Goal: Task Accomplishment & Management: Manage account settings

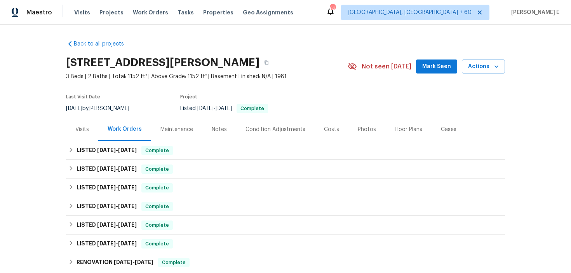
scroll to position [125, 0]
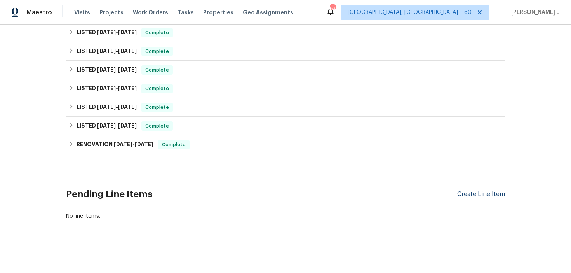
click at [476, 195] on div "Create Line Item" at bounding box center [481, 193] width 48 height 7
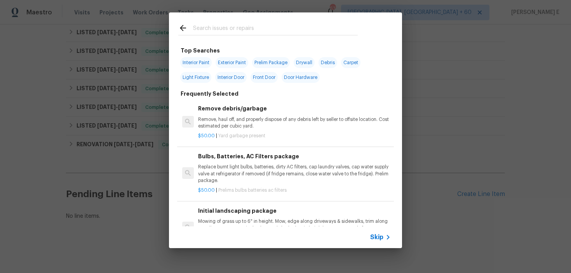
click at [380, 232] on div "Skip" at bounding box center [381, 236] width 23 height 9
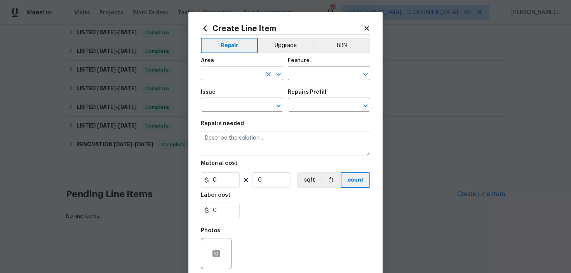
click at [203, 70] on input "text" at bounding box center [231, 74] width 61 height 12
type input "Bathroom"
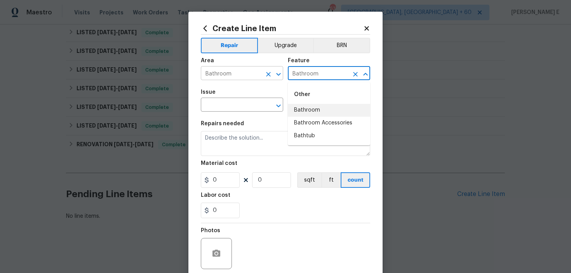
type input "Bathroom"
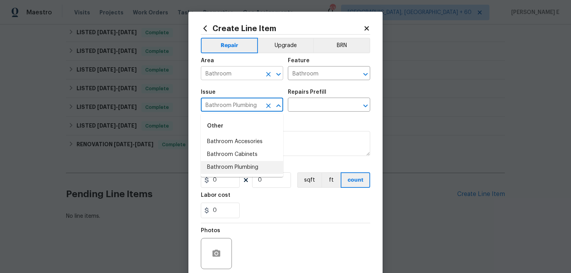
type input "Bathroom Plumbing"
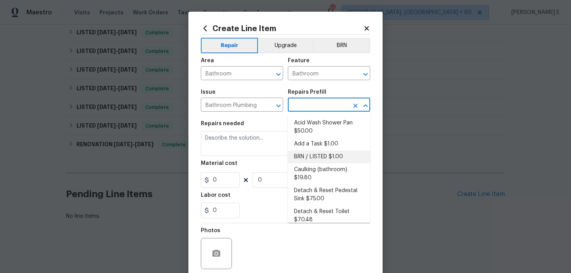
scroll to position [1, 0]
click at [303, 151] on li "BRN / LISTED $1.00" at bounding box center [329, 155] width 82 height 13
type input "Plumbing"
type input "BRN / LISTED $1.00"
type textarea "Provide additional detail"
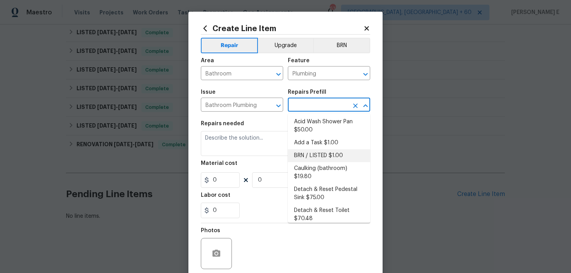
type input "1"
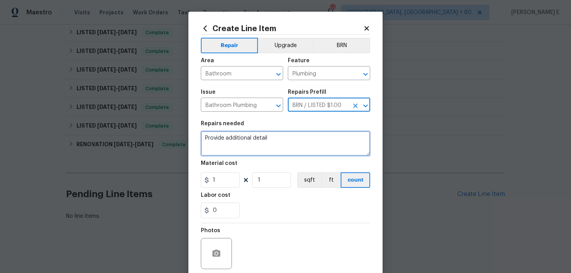
click at [267, 140] on textarea "Provide additional detail" at bounding box center [285, 143] width 169 height 25
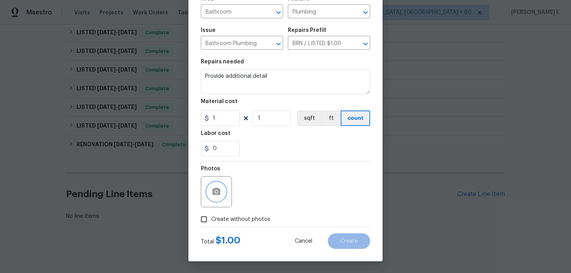
click at [214, 188] on icon "button" at bounding box center [216, 191] width 8 height 7
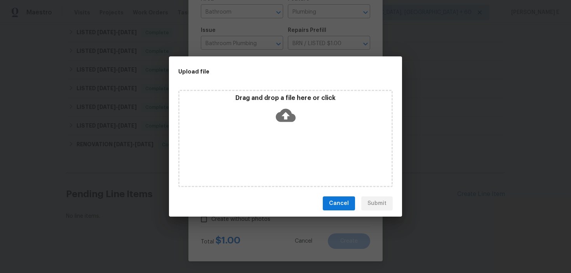
click at [286, 114] on icon at bounding box center [286, 115] width 20 height 20
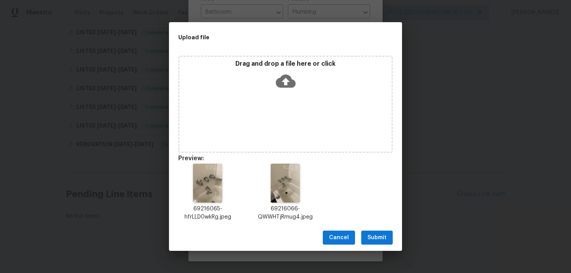
click at [374, 247] on div "Cancel Submit" at bounding box center [285, 237] width 233 height 27
click at [380, 238] on span "Submit" at bounding box center [376, 238] width 19 height 10
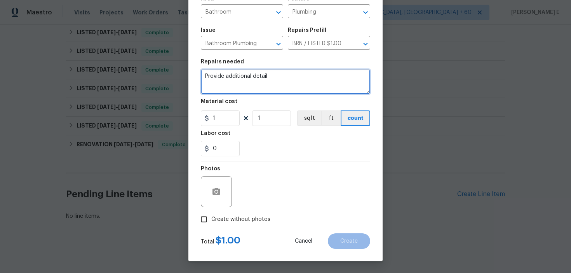
click at [257, 69] on textarea "Provide additional detail" at bounding box center [285, 81] width 169 height 25
paste textarea "#lwoleak Feedback received that water in the hallway bathroom bathtub cannot be…"
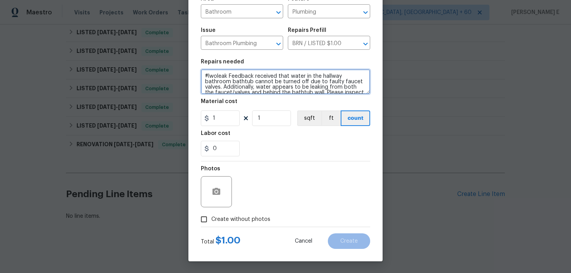
scroll to position [18, 0]
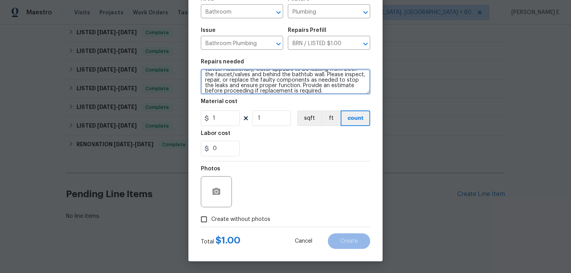
type textarea "#lwoleak Feedback received that water in the hallway bathroom bathtub cannot be…"
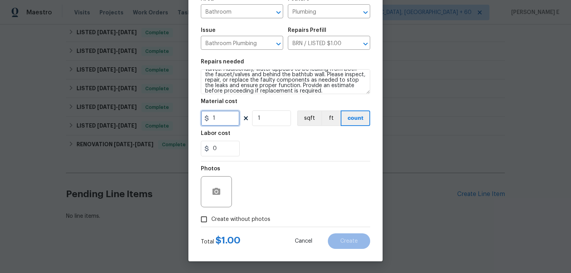
drag, startPoint x: 222, startPoint y: 118, endPoint x: 173, endPoint y: 119, distance: 48.9
click at [173, 119] on div "Create Line Item Repair Upgrade BRN Area Bathroom ​ Feature Plumbing ​ Issue Ba…" at bounding box center [285, 136] width 571 height 273
type input "75"
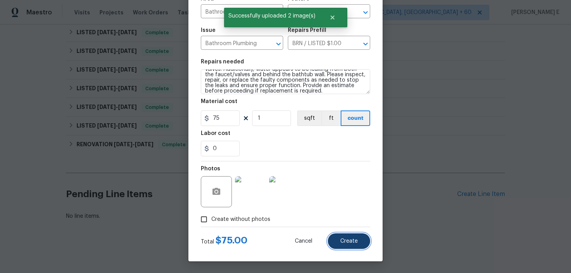
click at [353, 245] on button "Create" at bounding box center [349, 241] width 42 height 16
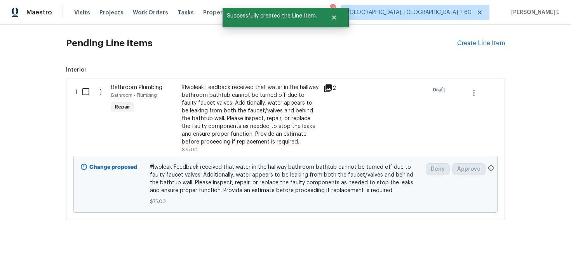
scroll to position [276, 0]
click at [86, 94] on input "checkbox" at bounding box center [89, 91] width 22 height 16
checkbox input "true"
click at [511, 253] on span "Create Work Order" at bounding box center [526, 253] width 52 height 10
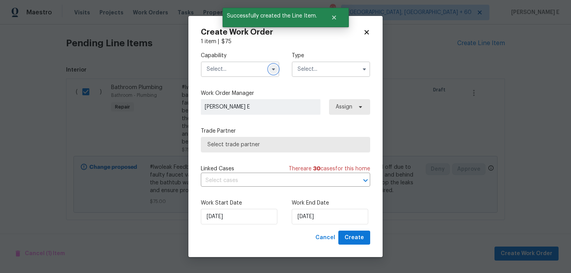
click at [270, 71] on icon "button" at bounding box center [273, 69] width 6 height 6
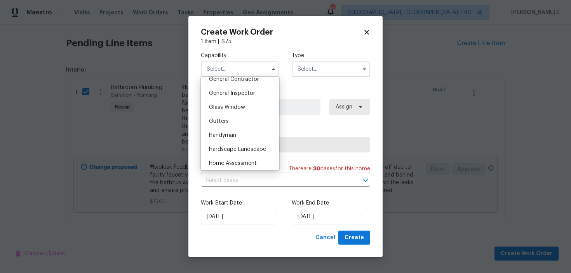
scroll to position [378, 0]
click at [227, 134] on span "Handyman" at bounding box center [222, 134] width 27 height 5
type input "Handyman"
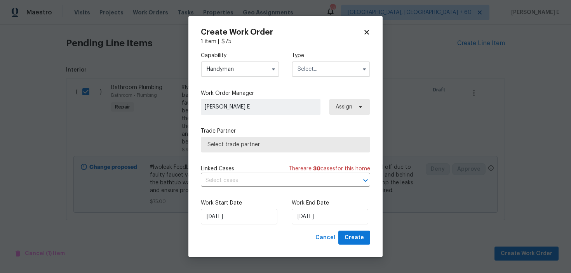
click at [308, 69] on input "text" at bounding box center [331, 69] width 78 height 16
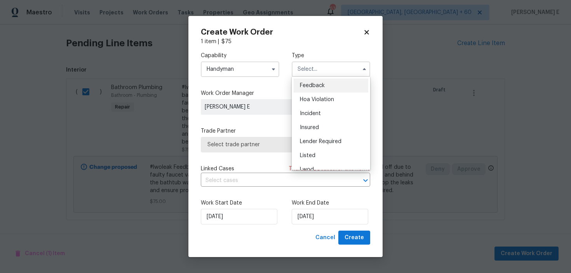
click at [308, 84] on span "Feedback" at bounding box center [312, 85] width 25 height 5
type input "Feedback"
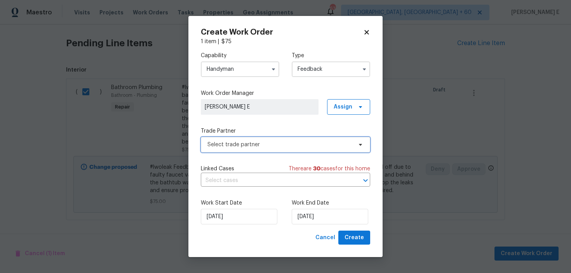
click at [248, 146] on span "Select trade partner" at bounding box center [279, 145] width 145 height 8
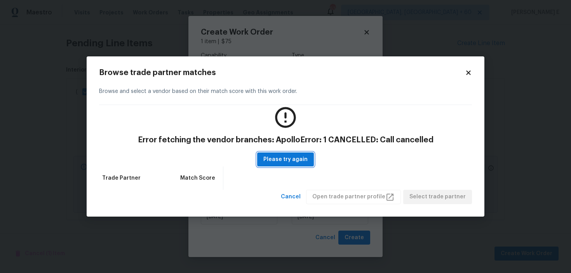
click at [269, 157] on span "Please try again" at bounding box center [285, 160] width 44 height 10
click at [280, 158] on span "Please try again" at bounding box center [285, 160] width 44 height 10
click at [466, 74] on icon at bounding box center [468, 73] width 4 height 4
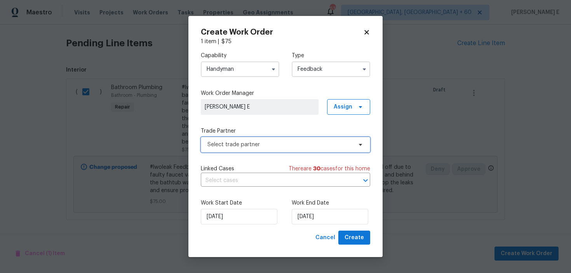
click at [289, 149] on span "Select trade partner" at bounding box center [285, 145] width 169 height 16
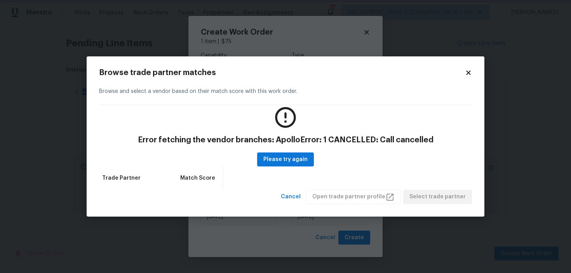
click at [25, 61] on body "Maestro Visits Projects Work Orders Tasks Properties Geo Assignments 637 Greens…" at bounding box center [285, 136] width 571 height 273
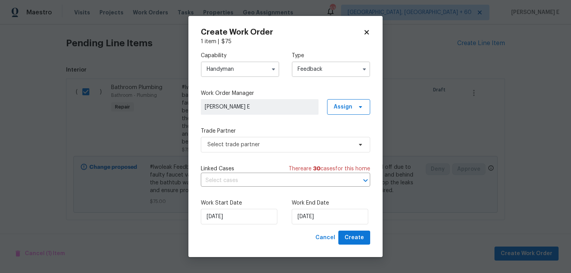
checkbox input "false"
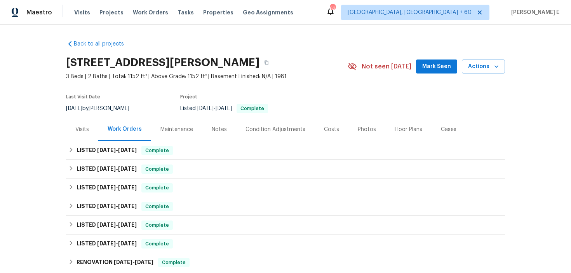
scroll to position [276, 0]
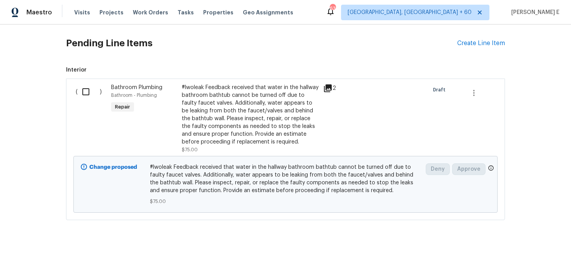
click at [82, 90] on input "checkbox" at bounding box center [89, 91] width 22 height 16
checkbox input "true"
click at [515, 257] on span "Create Work Order" at bounding box center [526, 253] width 52 height 10
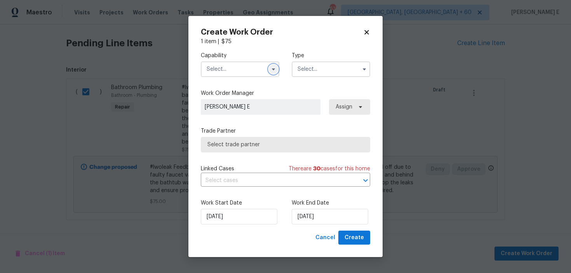
click at [273, 68] on icon "button" at bounding box center [273, 69] width 3 height 2
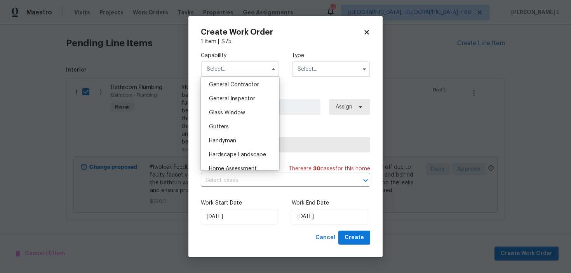
scroll to position [374, 0]
click at [233, 137] on span "Handyman" at bounding box center [222, 138] width 27 height 5
type input "Handyman"
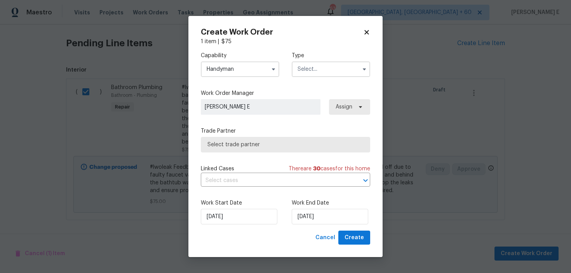
click at [306, 73] on input "text" at bounding box center [331, 69] width 78 height 16
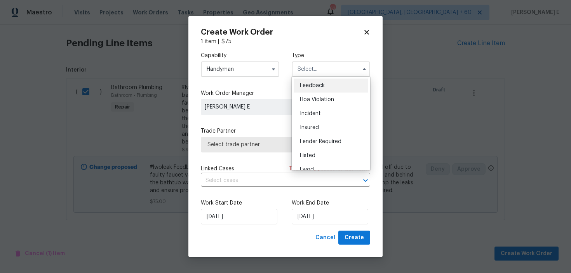
click at [305, 85] on span "Feedback" at bounding box center [312, 85] width 25 height 5
type input "Feedback"
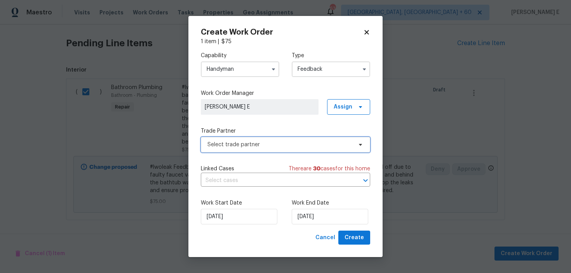
click at [257, 148] on span "Select trade partner" at bounding box center [285, 145] width 169 height 16
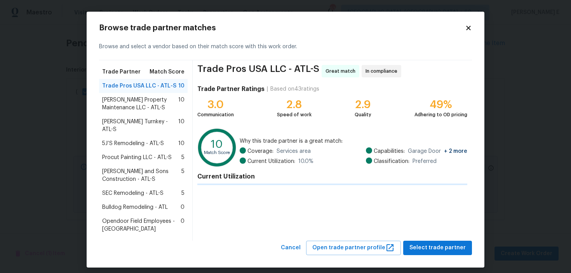
click at [144, 110] on span "Glen Property Maintenance LLC - ATL-S" at bounding box center [140, 104] width 76 height 16
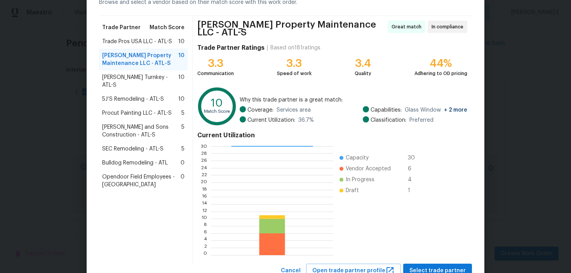
scroll to position [70, 0]
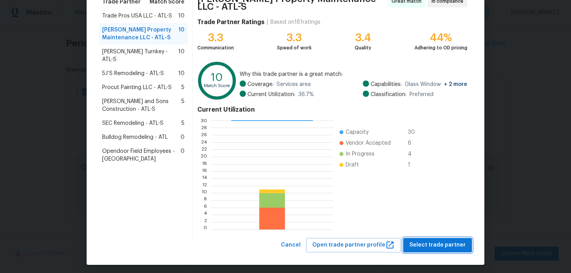
click at [421, 240] on span "Select trade partner" at bounding box center [437, 245] width 56 height 10
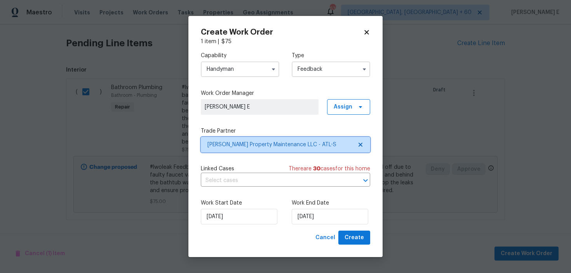
scroll to position [0, 0]
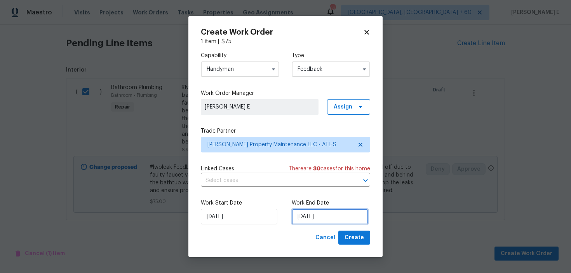
click at [333, 212] on input "[DATE]" at bounding box center [330, 216] width 76 height 16
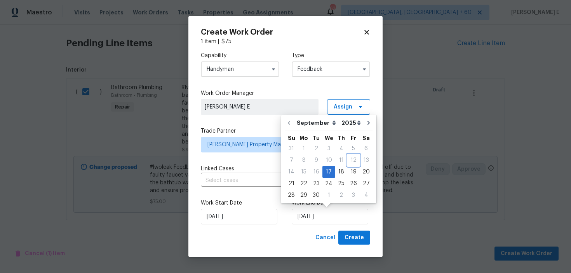
click at [349, 165] on div "12" at bounding box center [353, 160] width 12 height 11
click at [350, 172] on div "19" at bounding box center [353, 171] width 12 height 11
type input "[DATE]"
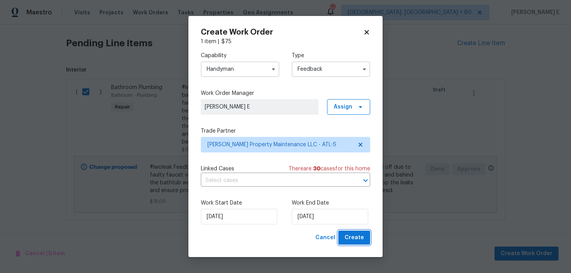
click at [357, 236] on span "Create" at bounding box center [353, 238] width 19 height 10
checkbox input "false"
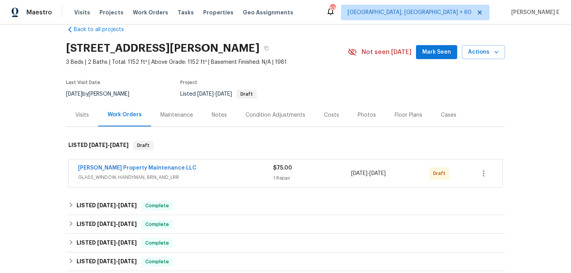
scroll to position [15, 0]
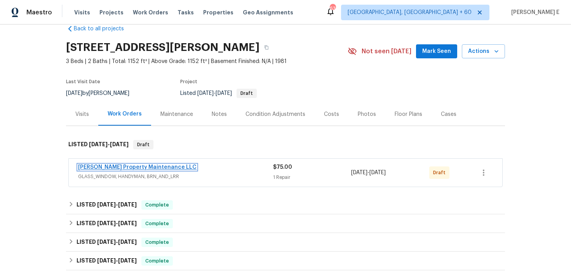
click at [151, 170] on link "Glen Property Maintenance LLC" at bounding box center [137, 166] width 118 height 5
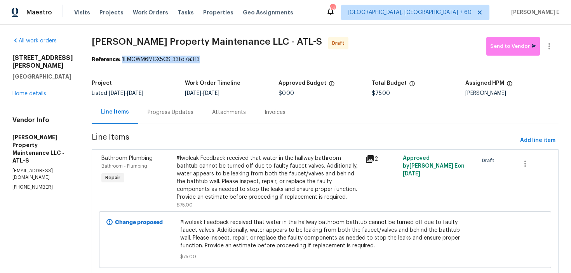
drag, startPoint x: 123, startPoint y: 59, endPoint x: 204, endPoint y: 59, distance: 80.4
click at [204, 59] on div "Reference: 1EMGWM6MGX5CS-33fd7a3f3" at bounding box center [325, 60] width 467 height 8
copy div "1EMGWM6MGX5CS-33fd7a3f3"
click at [159, 119] on div "Progress Updates" at bounding box center [170, 112] width 64 height 23
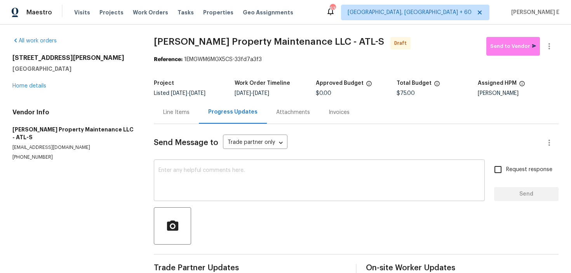
click at [186, 192] on textarea at bounding box center [318, 180] width 321 height 27
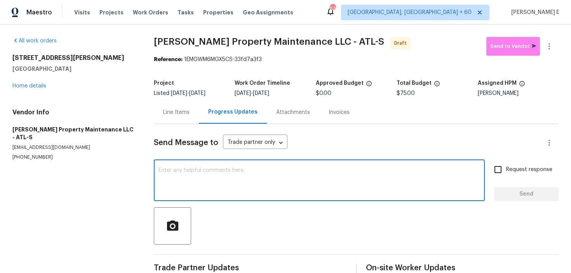
paste textarea "Hi this is [PERSON_NAME] with Opendoor. I’m confirming you received the WO for …"
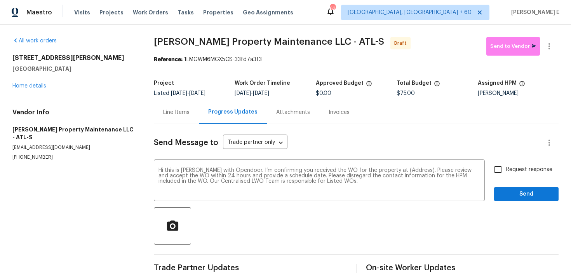
drag, startPoint x: 12, startPoint y: 59, endPoint x: 114, endPoint y: 71, distance: 103.1
click at [114, 71] on div "All work orders 4673 Hairston Crossing Way Stone Mountain, GA 30083 Home detail…" at bounding box center [285, 156] width 571 height 264
copy div "4673 Hairston Crossing Way Stone Mountain, GA 30083"
click at [402, 170] on textarea "Hi this is [PERSON_NAME] with Opendoor. I’m confirming you received the WO for …" at bounding box center [318, 180] width 321 height 27
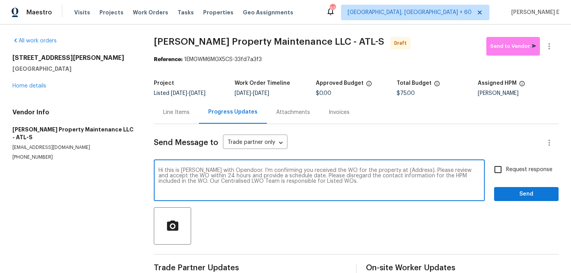
click at [402, 170] on textarea "Hi this is [PERSON_NAME] with Opendoor. I’m confirming you received the WO for …" at bounding box center [318, 180] width 321 height 27
paste textarea "4673 Hairston Crossing Way Stone Mountain, GA 30083"
type textarea "Hi this is Keerthana with Opendoor. I’m confirming you received the WO for the …"
click at [526, 172] on span "Request response" at bounding box center [529, 169] width 46 height 8
click at [506, 172] on input "Request response" at bounding box center [498, 169] width 16 height 16
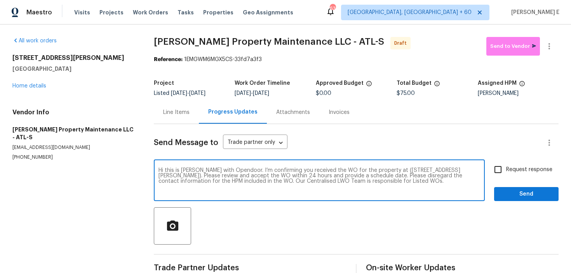
checkbox input "true"
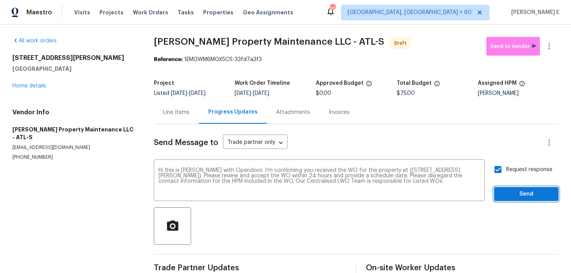
click at [514, 194] on span "Send" at bounding box center [526, 194] width 52 height 10
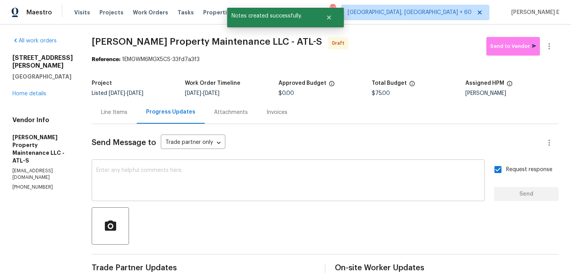
click at [265, 175] on textarea at bounding box center [288, 180] width 384 height 27
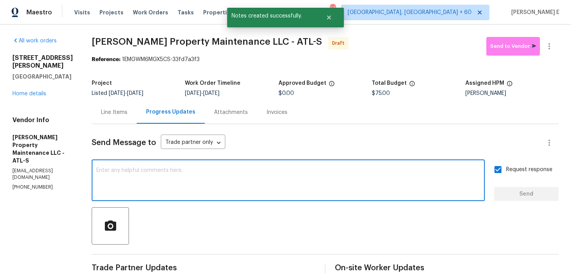
paste textarea "Attention All Work Orders must include before-photos (both close-up and wide-an…"
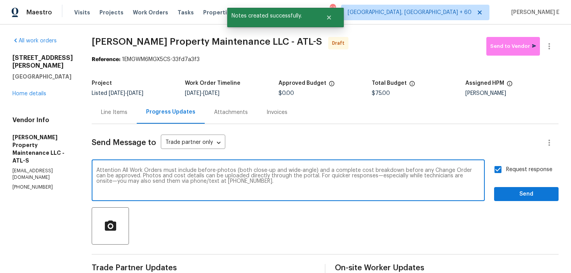
type textarea "Attention All Work Orders must include before-photos (both close-up and wide-an…"
click at [514, 202] on div "Send Message to Trade partner only Trade partner only ​ Attention All Work Orde…" at bounding box center [325, 231] width 467 height 214
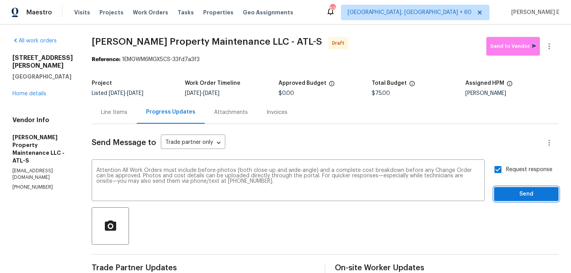
click at [526, 191] on span "Send" at bounding box center [526, 194] width 52 height 10
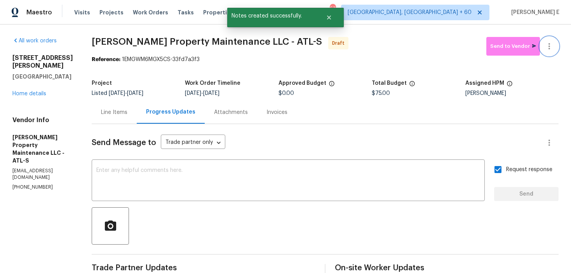
click at [548, 50] on icon "button" at bounding box center [548, 46] width 9 height 9
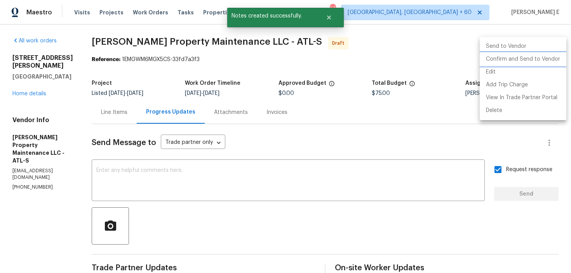
click at [530, 60] on li "Confirm and Send to Vendor" at bounding box center [522, 59] width 87 height 13
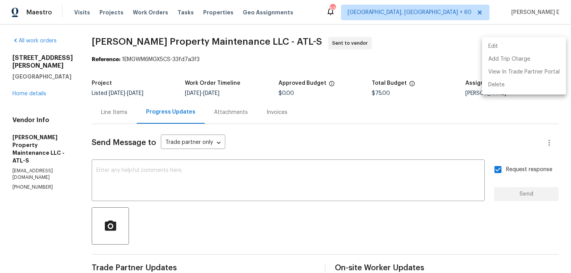
click at [120, 74] on div at bounding box center [285, 136] width 571 height 273
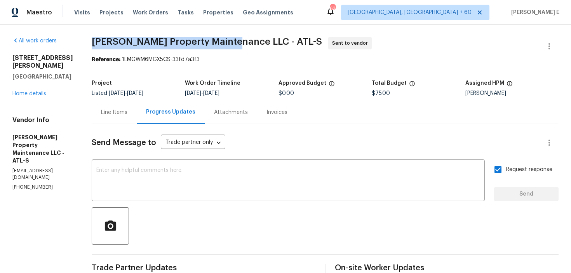
drag, startPoint x: 93, startPoint y: 40, endPoint x: 231, endPoint y: 45, distance: 138.7
click at [232, 45] on div "All work orders 4673 Hairston Crossing Way Stone Mountain, GA 30083 Home detail…" at bounding box center [285, 217] width 571 height 387
copy span "Glen Property Maintenance LLC"
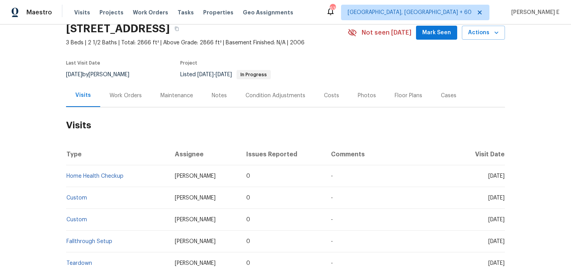
click at [137, 96] on div "Work Orders" at bounding box center [125, 96] width 32 height 8
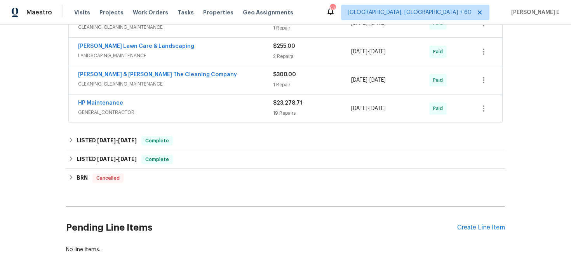
scroll to position [416, 0]
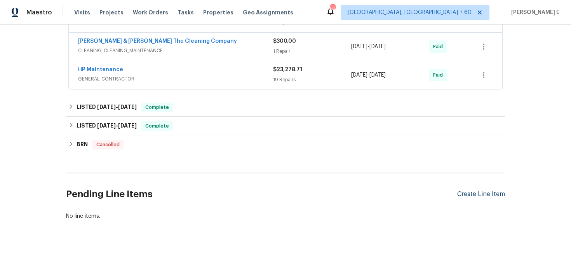
click at [472, 194] on div "Create Line Item" at bounding box center [481, 193] width 48 height 7
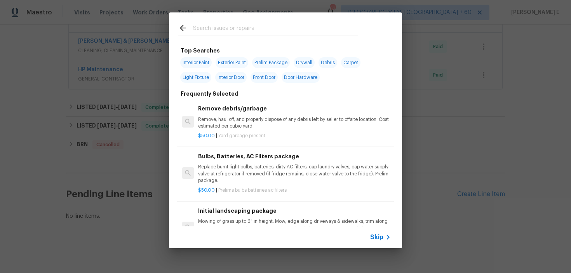
click at [377, 235] on span "Skip" at bounding box center [376, 237] width 13 height 8
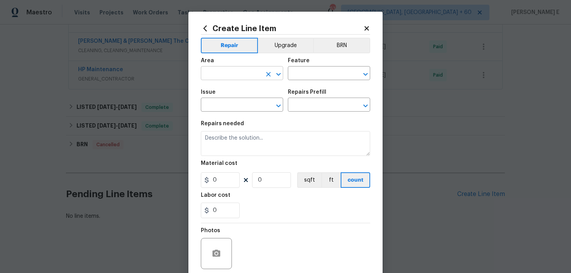
click at [231, 78] on input "text" at bounding box center [231, 74] width 61 height 12
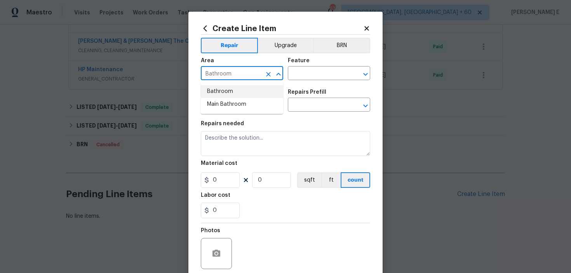
type input "Bathroom"
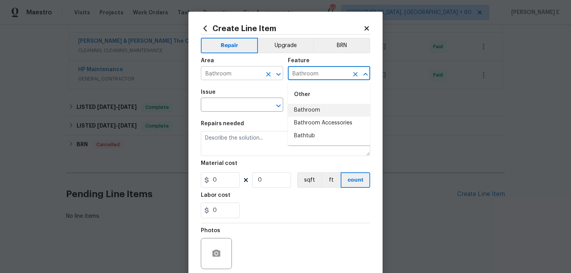
type input "Bathroom"
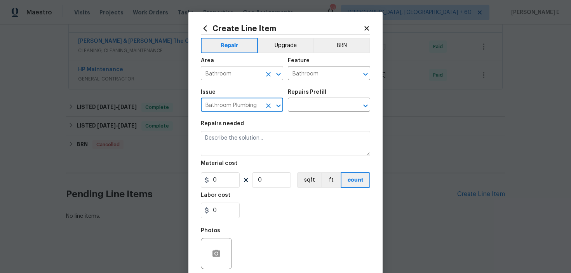
type input "Bathroom Plumbing"
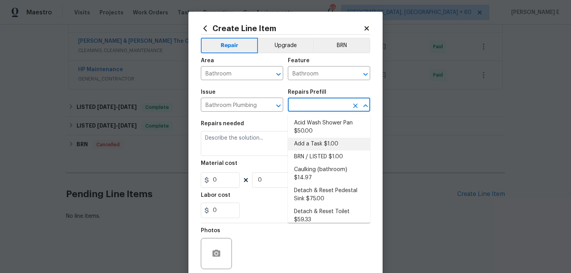
click at [304, 142] on li "Add a Task $1.00" at bounding box center [329, 143] width 82 height 13
type input "Plumbing"
type input "Add a Task $1.00"
type textarea "HPM to detail"
type input "1"
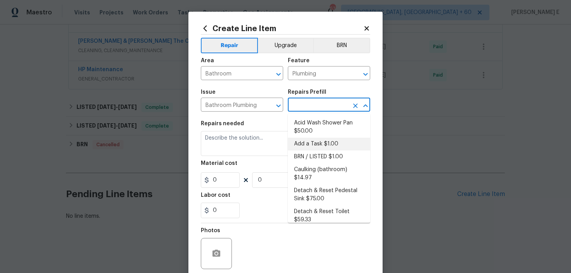
type input "1"
click at [226, 133] on textarea "HPM to detail" at bounding box center [285, 143] width 169 height 25
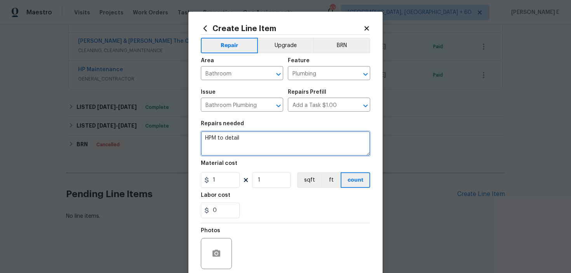
click at [226, 133] on textarea "HPM to detail" at bounding box center [285, 143] width 169 height 25
paste textarea "#LWO Received feedback there's an active plumbing leak in all bathrooms(sinks a…"
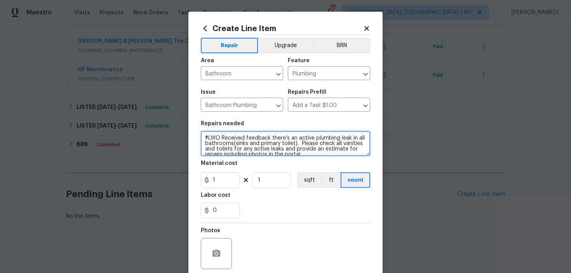
scroll to position [2, 0]
click at [221, 137] on textarea "#LWO Received feedback there's an active plumbing leak in all bathrooms(sinks a…" at bounding box center [285, 143] width 169 height 25
type textarea "#LWO leak Received feedback there's an active plumbing leak in all bathrooms(si…"
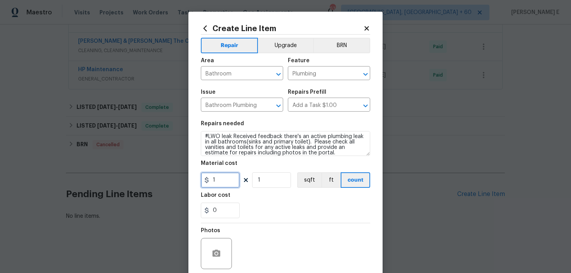
drag, startPoint x: 221, startPoint y: 182, endPoint x: 179, endPoint y: 183, distance: 42.7
click at [181, 183] on div "Create Line Item Repair Upgrade BRN Area Bathroom ​ Feature Plumbing ​ Issue Ba…" at bounding box center [285, 136] width 571 height 273
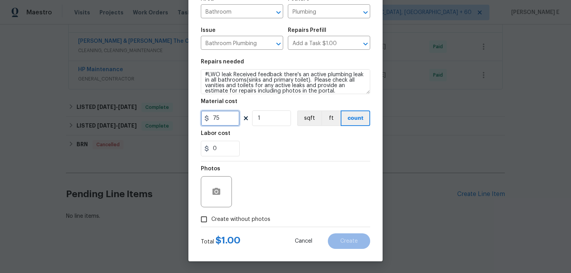
type input "75"
click at [210, 219] on input "Create without photos" at bounding box center [203, 219] width 15 height 15
checkbox input "true"
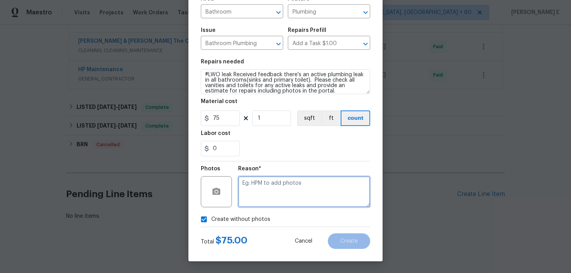
click at [262, 205] on textarea at bounding box center [304, 191] width 132 height 31
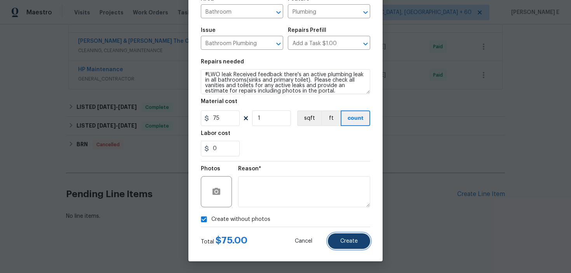
click at [345, 238] on span "Create" at bounding box center [348, 241] width 17 height 6
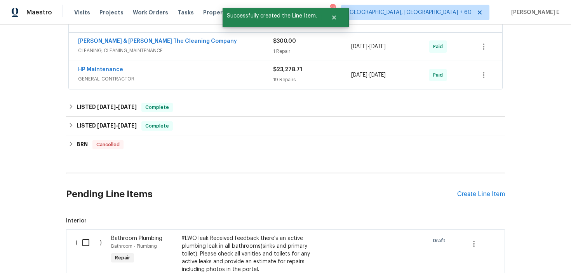
scroll to position [536, 0]
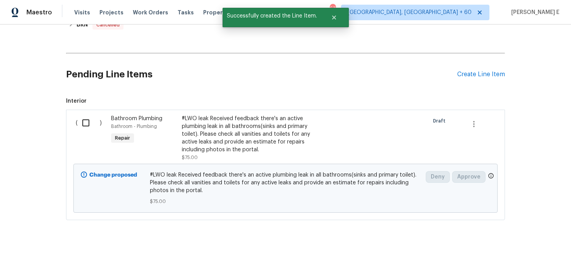
click at [89, 119] on input "checkbox" at bounding box center [89, 123] width 22 height 16
checkbox input "true"
click at [527, 249] on span "Create Work Order" at bounding box center [526, 253] width 52 height 10
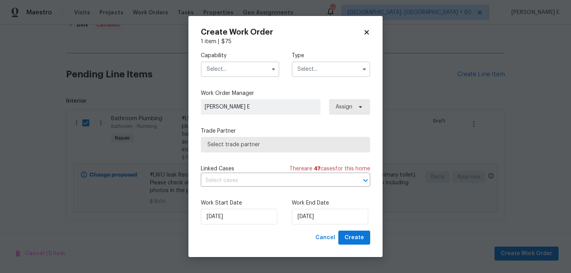
click at [244, 71] on input "text" at bounding box center [240, 69] width 78 height 16
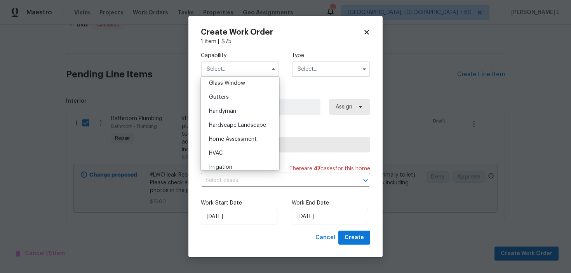
scroll to position [390, 0]
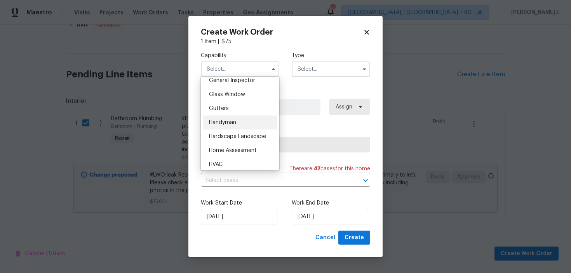
click at [234, 125] on span "Handyman" at bounding box center [222, 122] width 27 height 5
type input "Handyman"
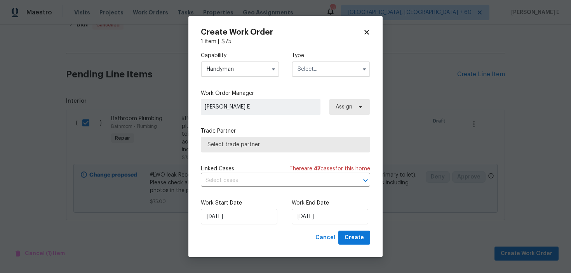
click at [314, 64] on input "text" at bounding box center [331, 69] width 78 height 16
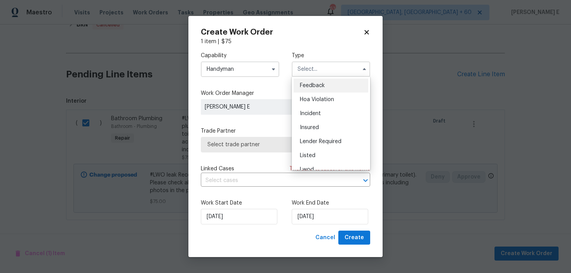
click at [303, 83] on span "Feedback" at bounding box center [312, 85] width 25 height 5
type input "Feedback"
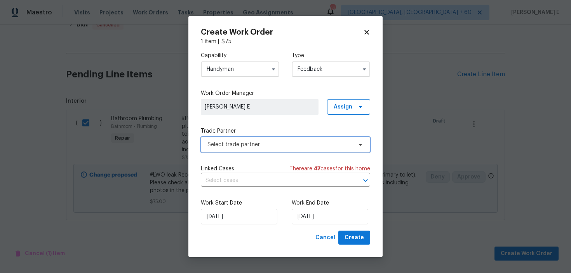
click at [250, 141] on span "Select trade partner" at bounding box center [279, 145] width 145 height 8
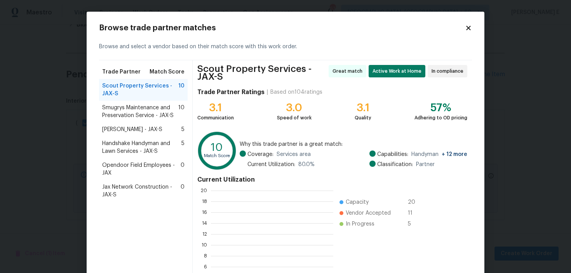
scroll to position [109, 122]
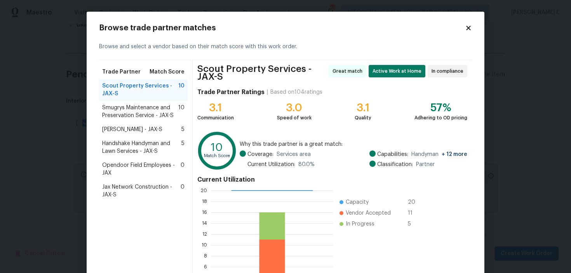
click at [161, 125] on div "Eric Hernandez - JAX-S 5" at bounding box center [143, 129] width 89 height 14
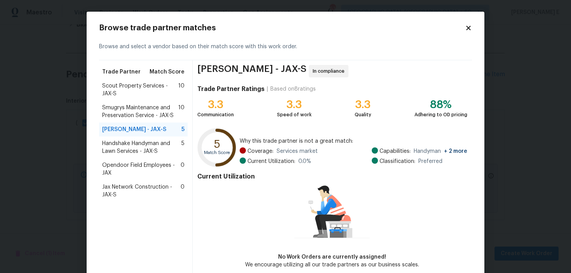
click at [160, 111] on span "Smugrys Maintenance and Preservation Service - JAX-S" at bounding box center [140, 112] width 76 height 16
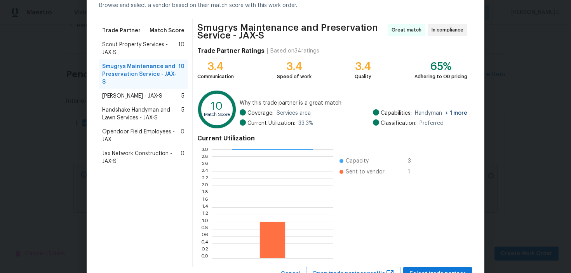
scroll to position [73, 0]
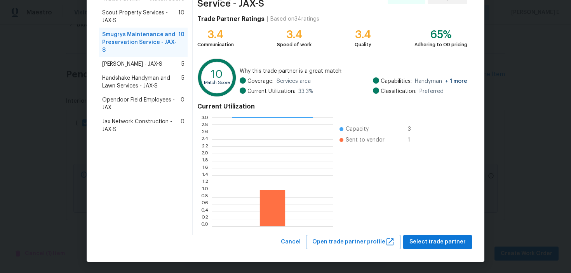
click at [128, 75] on span "Handshake Handyman and Lawn Services - JAX-S" at bounding box center [141, 82] width 79 height 16
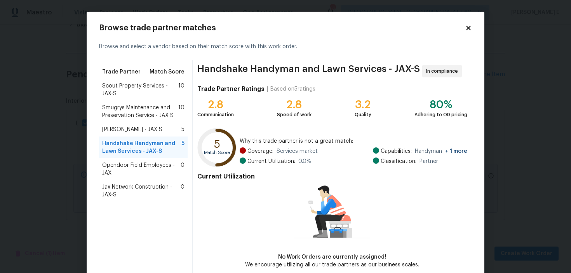
scroll to position [2, 0]
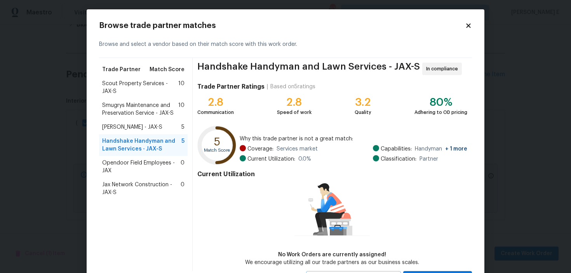
click at [129, 108] on span "Smugrys Maintenance and Preservation Service - JAX-S" at bounding box center [140, 109] width 76 height 16
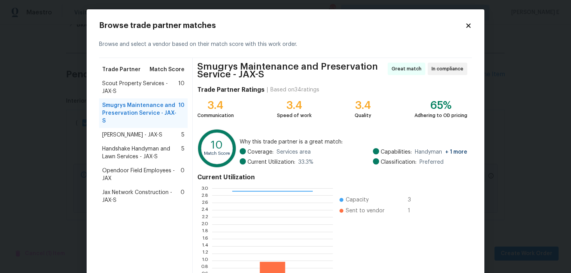
scroll to position [73, 0]
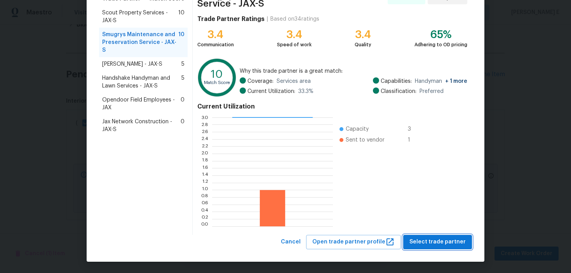
click at [425, 240] on span "Select trade partner" at bounding box center [437, 242] width 56 height 10
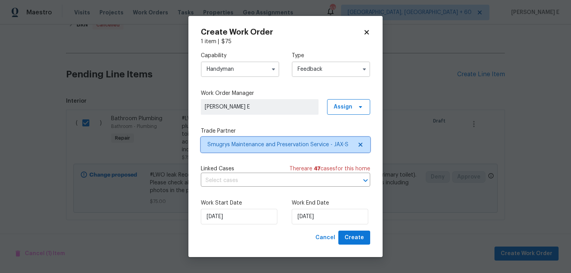
scroll to position [0, 0]
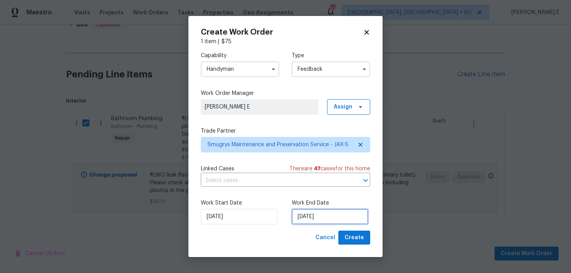
click at [320, 217] on input "17/09/2025" at bounding box center [330, 216] width 76 height 16
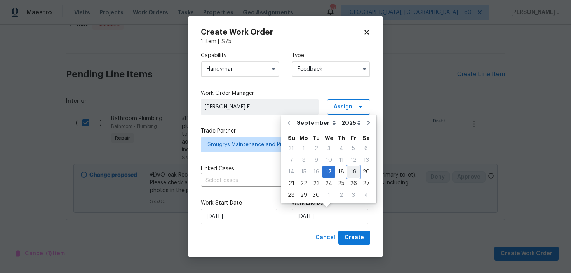
click at [349, 171] on div "19" at bounding box center [353, 171] width 12 height 11
type input "19/09/2025"
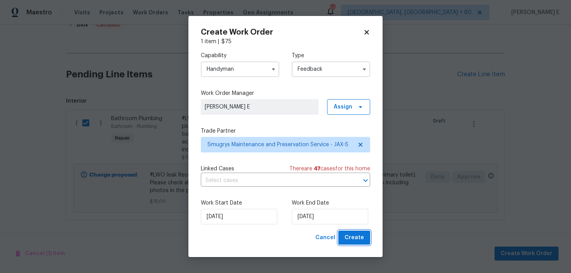
click at [353, 241] on span "Create" at bounding box center [353, 238] width 19 height 10
checkbox input "false"
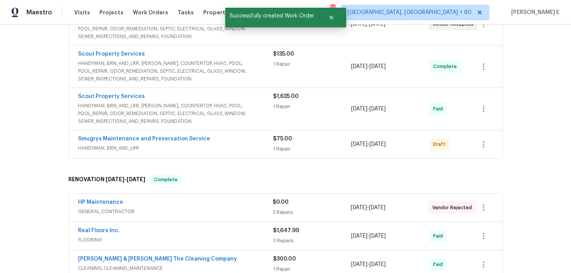
scroll to position [171, 0]
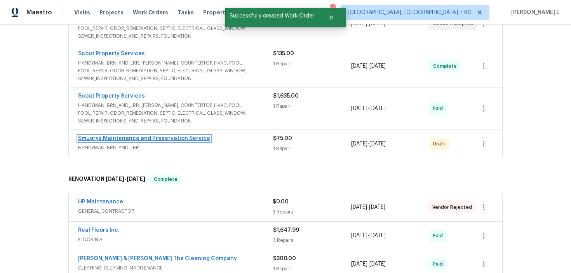
click at [109, 139] on link "Smugrys Maintenance and Preservation Service" at bounding box center [144, 137] width 132 height 5
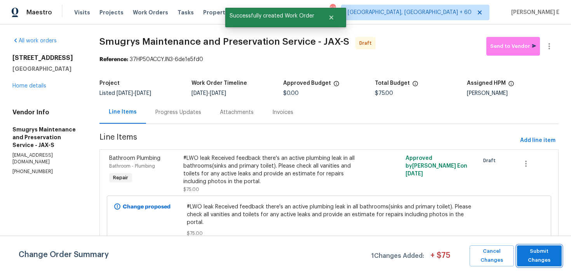
click at [544, 253] on span "Submit Changes" at bounding box center [539, 256] width 37 height 18
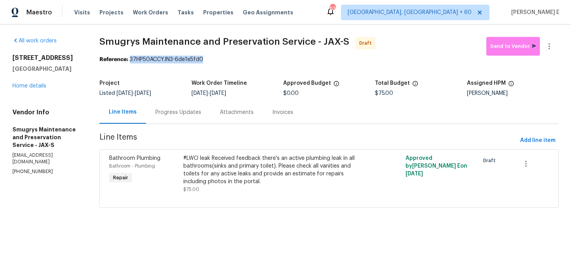
drag, startPoint x: 133, startPoint y: 60, endPoint x: 204, endPoint y: 62, distance: 71.5
click at [204, 62] on div "Reference: 37HP50ACCYJN3-6de1e5fd0" at bounding box center [328, 60] width 459 height 8
copy div "37HP50ACCYJN3-6de1e5fd0"
click at [181, 114] on div "Progress Updates" at bounding box center [178, 112] width 46 height 8
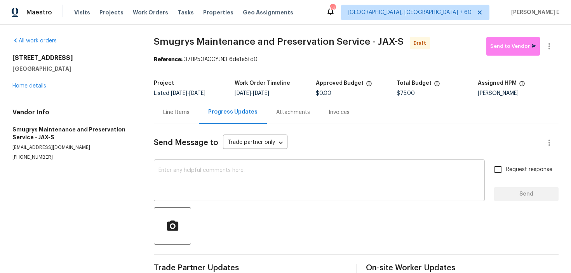
click at [184, 181] on textarea at bounding box center [318, 180] width 321 height 27
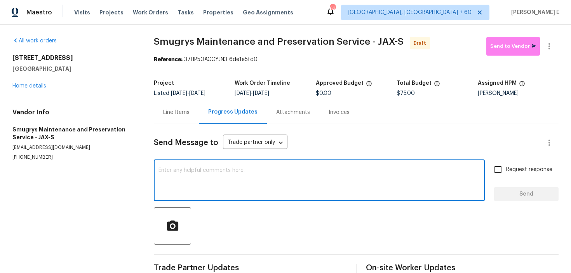
paste textarea "Hi this is Keerthana with Opendoor. I’m confirming you received the WO for the …"
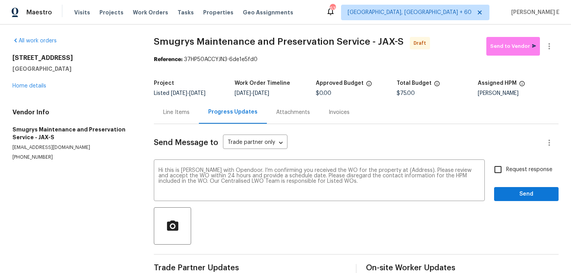
drag, startPoint x: 11, startPoint y: 57, endPoint x: 87, endPoint y: 71, distance: 77.4
click at [87, 71] on div "All work orders 12330 Deersong Dr Jacksonville, FL 32218 Home details Vendor In…" at bounding box center [285, 156] width 571 height 264
copy div "12330 Deersong Dr Jacksonville, FL 32218"
click at [407, 169] on textarea "Hi this is Keerthana with Opendoor. I’m confirming you received the WO for the …" at bounding box center [318, 180] width 321 height 27
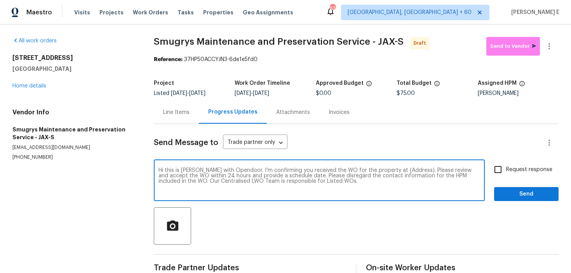
click at [407, 169] on textarea "Hi this is Keerthana with Opendoor. I’m confirming you received the WO for the …" at bounding box center [318, 180] width 321 height 27
paste textarea "12330 Deersong Dr Jacksonville, FL 32218"
type textarea "Hi this is Keerthana with Opendoor. I’m confirming you received the WO for the …"
click at [497, 173] on input "Request response" at bounding box center [498, 169] width 16 height 16
checkbox input "true"
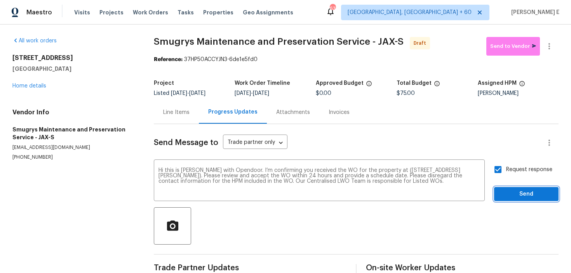
click at [514, 190] on span "Send" at bounding box center [526, 194] width 52 height 10
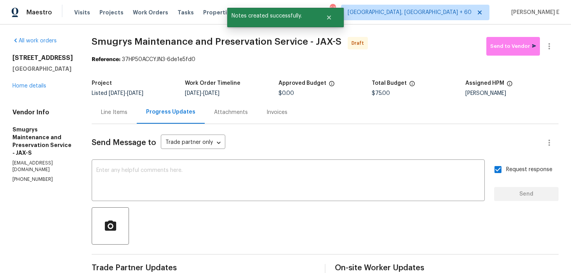
click at [313, 161] on div "Send Message to Trade partner only Trade partner only ​ x ​ Request response Se…" at bounding box center [325, 231] width 467 height 214
click at [311, 176] on textarea at bounding box center [288, 180] width 384 height 27
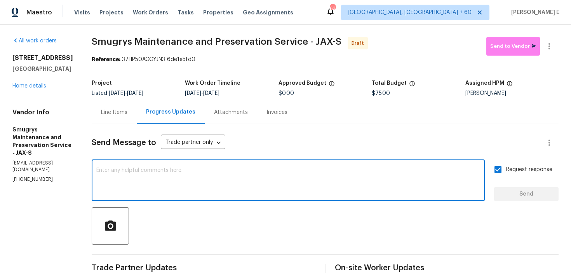
paste textarea "Attention All Work Orders must include before-photos (both close-up and wide-an…"
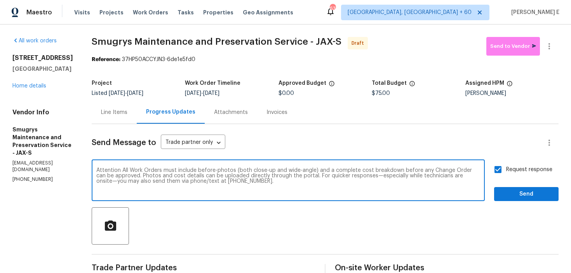
type textarea "Attention All Work Orders must include before-photos (both close-up and wide-an…"
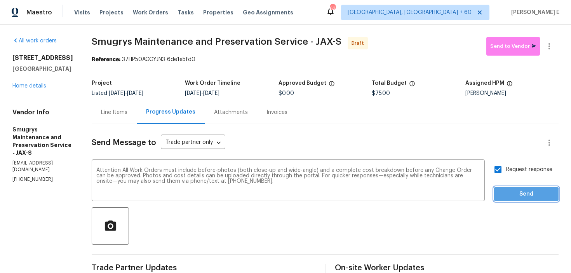
click at [520, 195] on span "Send" at bounding box center [526, 194] width 52 height 10
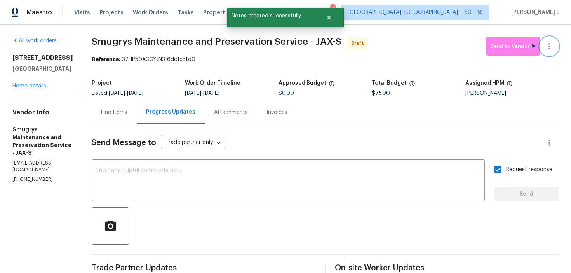
click at [549, 50] on icon "button" at bounding box center [548, 46] width 9 height 9
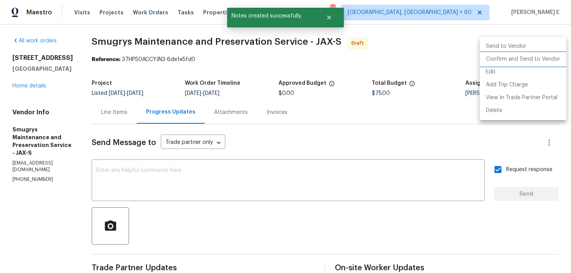
click at [522, 56] on li "Confirm and Send to Vendor" at bounding box center [522, 59] width 87 height 13
click at [326, 110] on div at bounding box center [285, 136] width 571 height 273
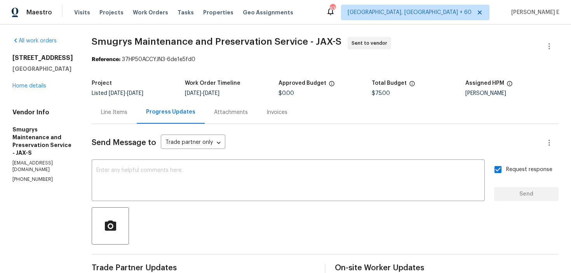
click at [168, 80] on div "Project Listed 8/14/2025 - 10/24/2025 Work Order Timeline 9/17/2025 - 9/19/2025…" at bounding box center [325, 88] width 467 height 25
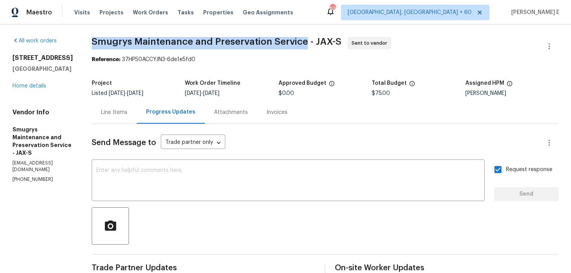
drag, startPoint x: 87, startPoint y: 41, endPoint x: 300, endPoint y: 38, distance: 213.2
click at [300, 38] on div "All work orders 12330 Deersong Dr Jacksonville, FL 32218 Home details Vendor In…" at bounding box center [285, 217] width 571 height 387
copy span "Smugrys Maintenance and Preservation Service"
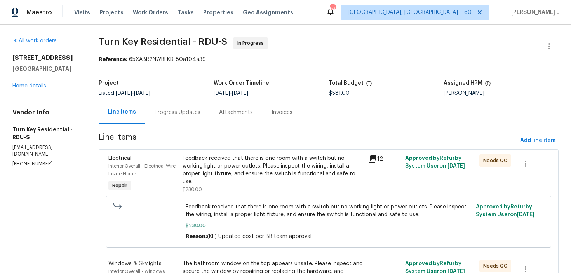
click at [181, 108] on div "Progress Updates" at bounding box center [177, 112] width 64 height 23
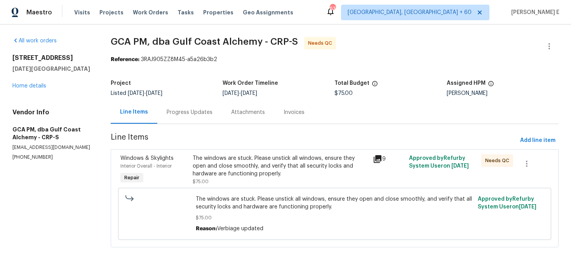
click at [175, 118] on div "Progress Updates" at bounding box center [189, 112] width 64 height 23
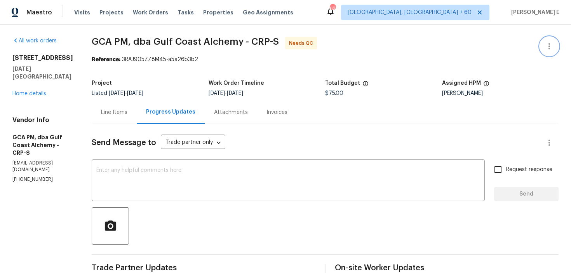
click at [545, 48] on icon "button" at bounding box center [548, 46] width 9 height 9
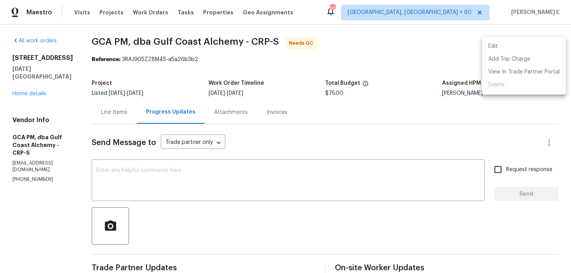
click at [517, 50] on li "Edit" at bounding box center [524, 46] width 84 height 13
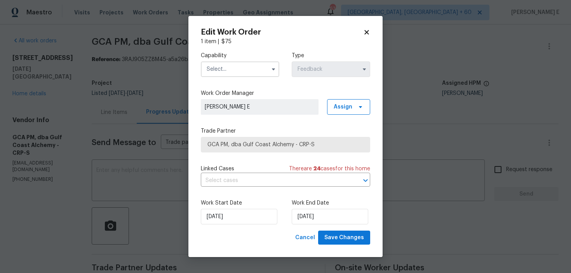
click at [262, 68] on input "text" at bounding box center [240, 69] width 78 height 16
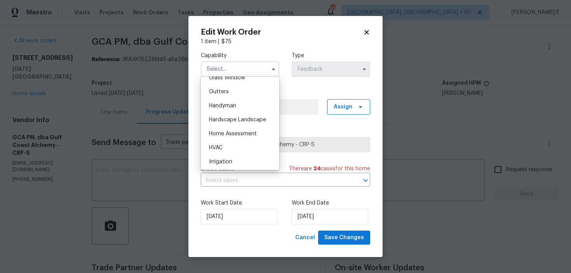
scroll to position [396, 0]
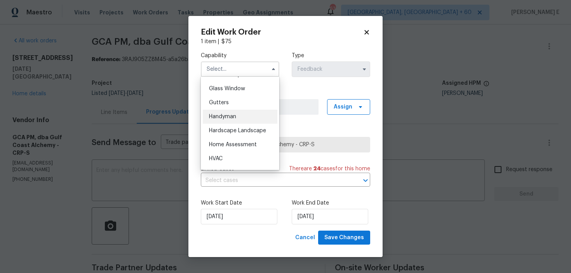
click at [247, 111] on div "Handyman" at bounding box center [240, 116] width 75 height 14
type input "Handyman"
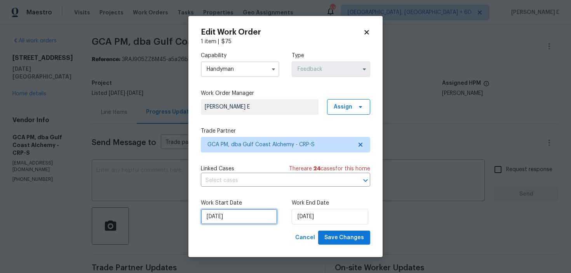
click at [228, 214] on input "05/09/2025" at bounding box center [239, 216] width 76 height 16
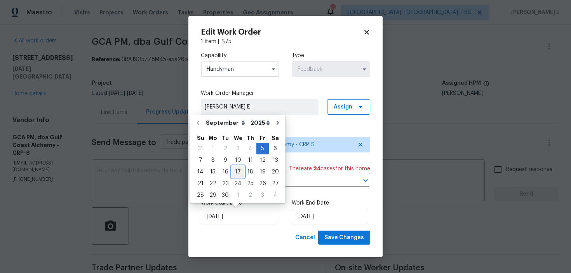
click at [239, 169] on div "17" at bounding box center [237, 171] width 13 height 11
type input "17/09/2025"
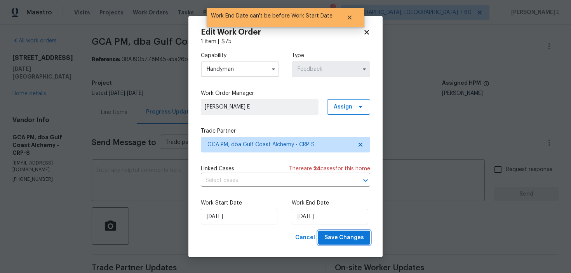
click at [342, 232] on button "Save Changes" at bounding box center [344, 237] width 52 height 14
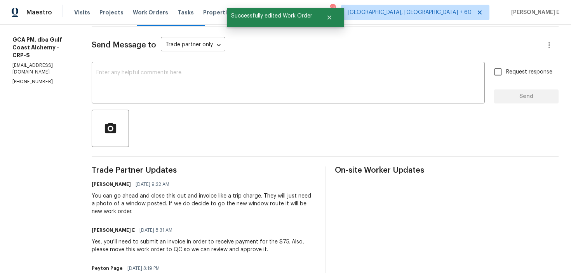
scroll to position [0, 0]
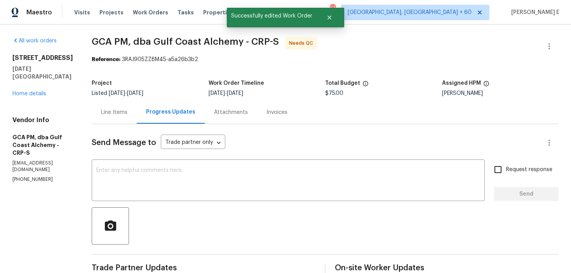
click at [118, 116] on div "Line Items" at bounding box center [114, 112] width 45 height 23
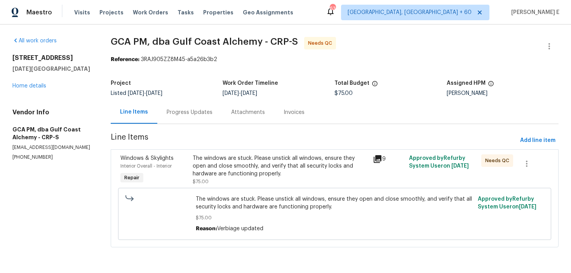
click at [227, 159] on div "The windows are stuck. Please unstick all windows, ensure they open and close s…" at bounding box center [281, 165] width 176 height 23
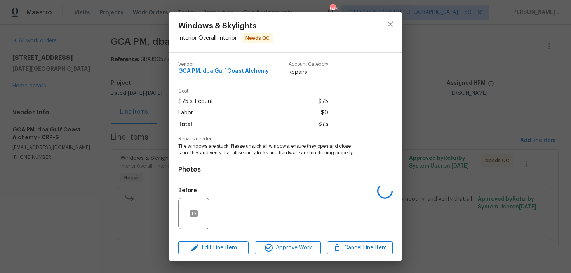
scroll to position [53, 0]
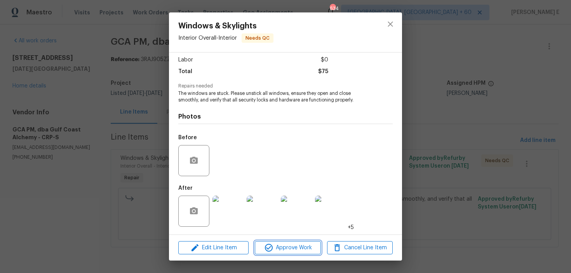
click at [285, 249] on span "Approve Work" at bounding box center [287, 248] width 61 height 10
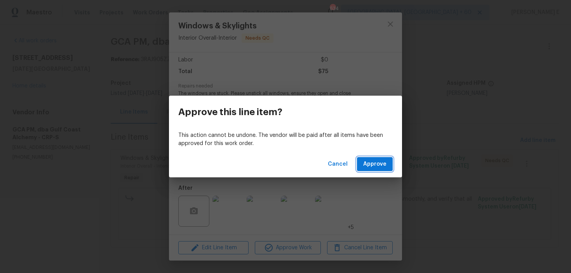
click at [372, 170] on button "Approve" at bounding box center [375, 164] width 36 height 14
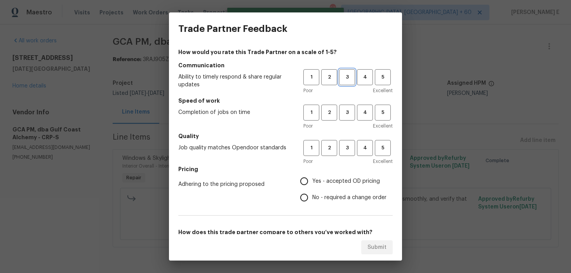
click at [345, 81] on span "3" at bounding box center [347, 77] width 14 height 9
click at [344, 119] on button "3" at bounding box center [347, 112] width 16 height 16
click at [344, 145] on span "3" at bounding box center [347, 147] width 14 height 9
click at [303, 184] on input "Yes - accepted OD pricing" at bounding box center [304, 181] width 16 height 16
radio input "true"
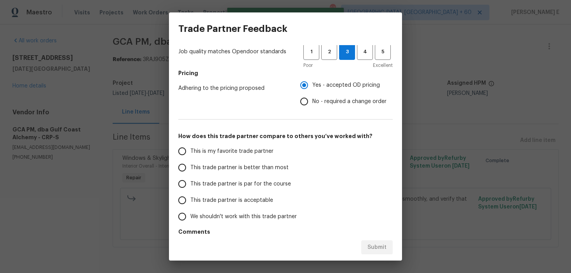
scroll to position [122, 0]
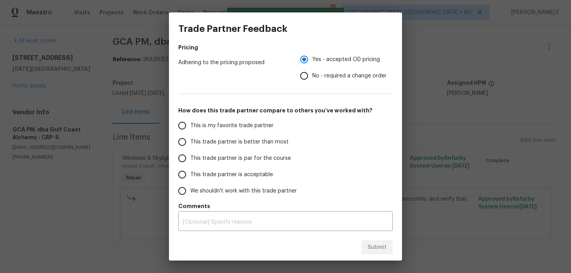
click at [247, 158] on span "This trade partner is par for the course" at bounding box center [240, 158] width 101 height 8
click at [190, 158] on input "This trade partner is par for the course" at bounding box center [182, 158] width 16 height 16
click at [380, 243] on span "Submit" at bounding box center [376, 247] width 19 height 10
radio input "true"
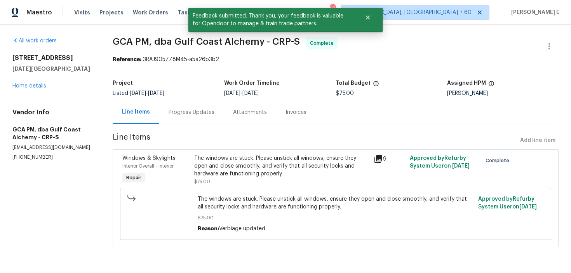
click at [195, 114] on div "Progress Updates" at bounding box center [191, 112] width 46 height 8
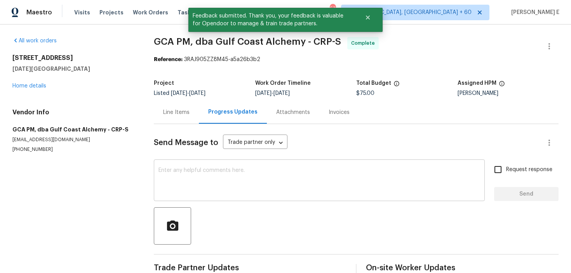
click at [183, 170] on textarea at bounding box center [318, 180] width 321 height 27
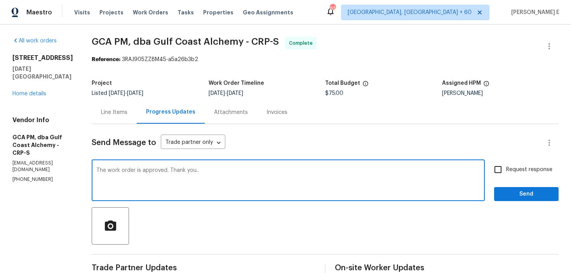
type textarea "The work order is approved. Thank you.."
click at [493, 171] on input "Request response" at bounding box center [498, 169] width 16 height 16
checkbox input "true"
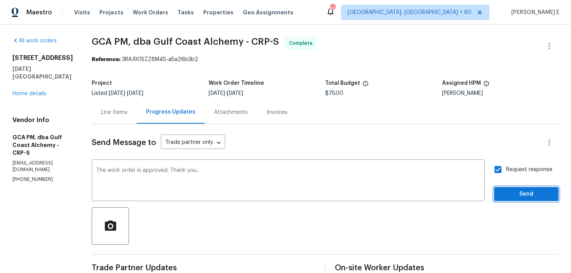
click at [506, 189] on span "Send" at bounding box center [526, 194] width 52 height 10
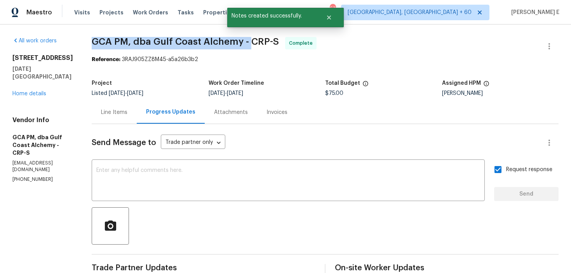
drag, startPoint x: 99, startPoint y: 40, endPoint x: 257, endPoint y: 43, distance: 157.6
copy span "GCA PM, dba Gulf Coast Alchemy -"
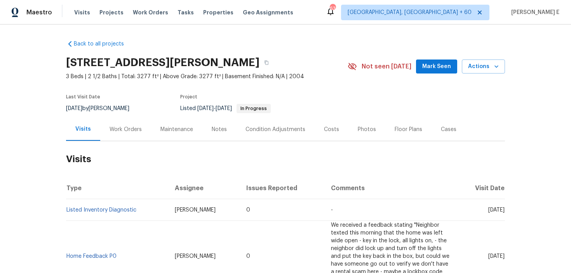
click at [121, 127] on div "Work Orders" at bounding box center [125, 129] width 32 height 8
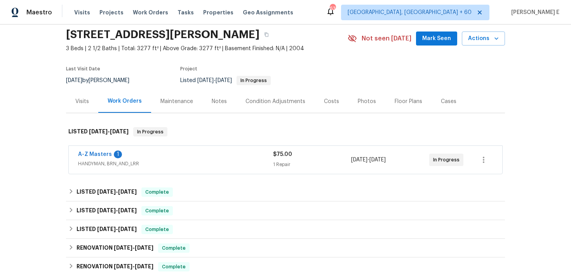
scroll to position [30, 0]
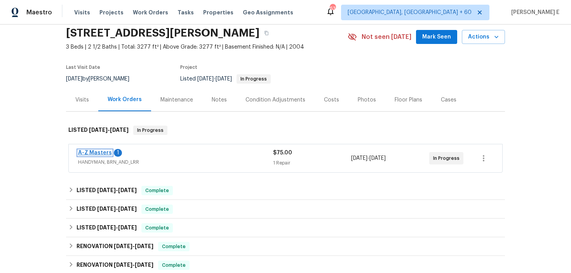
click at [87, 152] on link "A-Z Masters" at bounding box center [95, 152] width 34 height 5
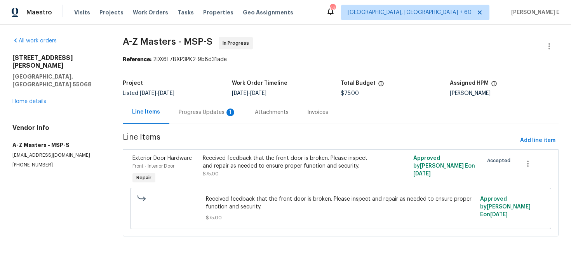
click at [202, 106] on div "Progress Updates 1" at bounding box center [207, 112] width 76 height 23
